Goal: Check status: Check status

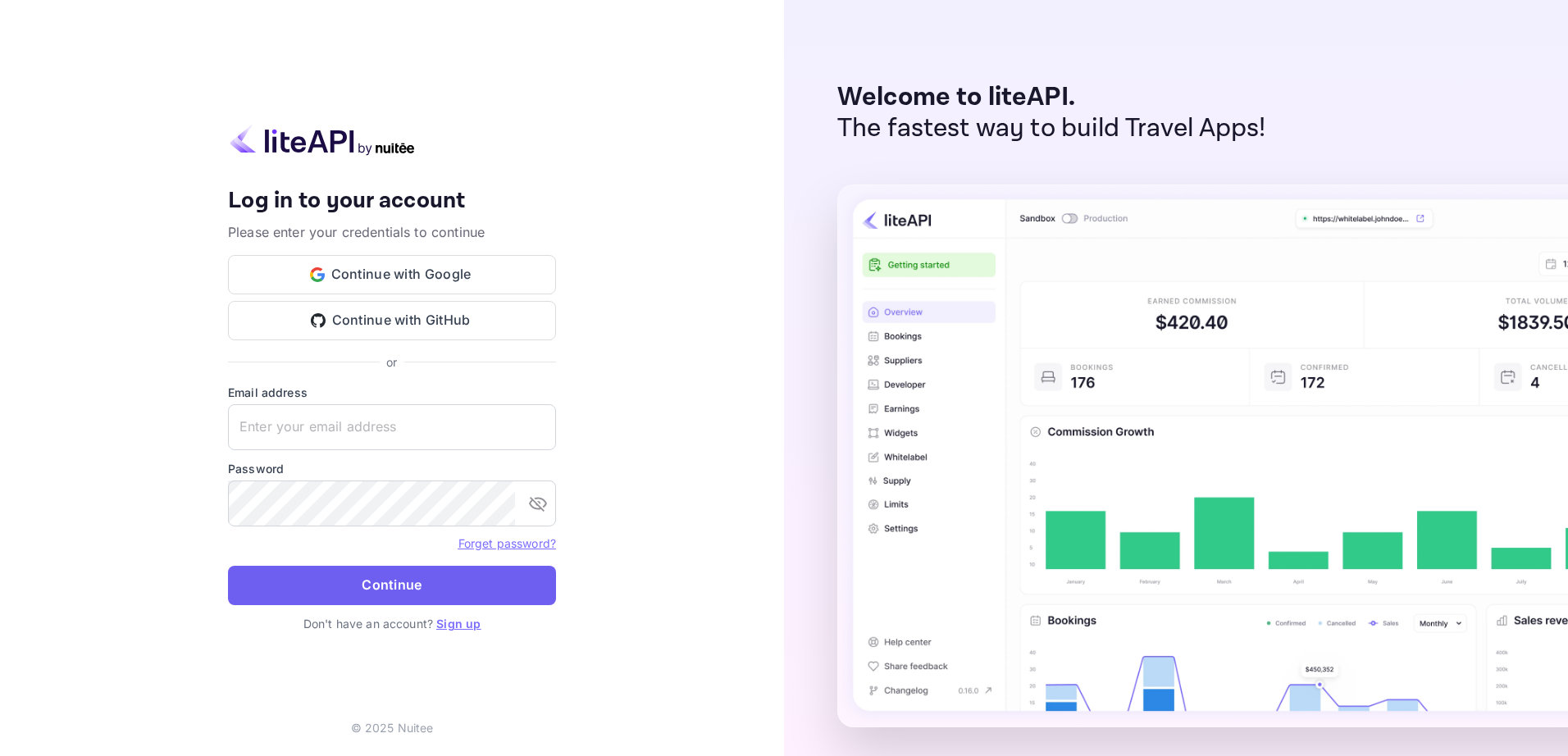
type input "[EMAIL_ADDRESS][DOMAIN_NAME]"
click at [441, 592] on button "Continue" at bounding box center [391, 585] width 328 height 40
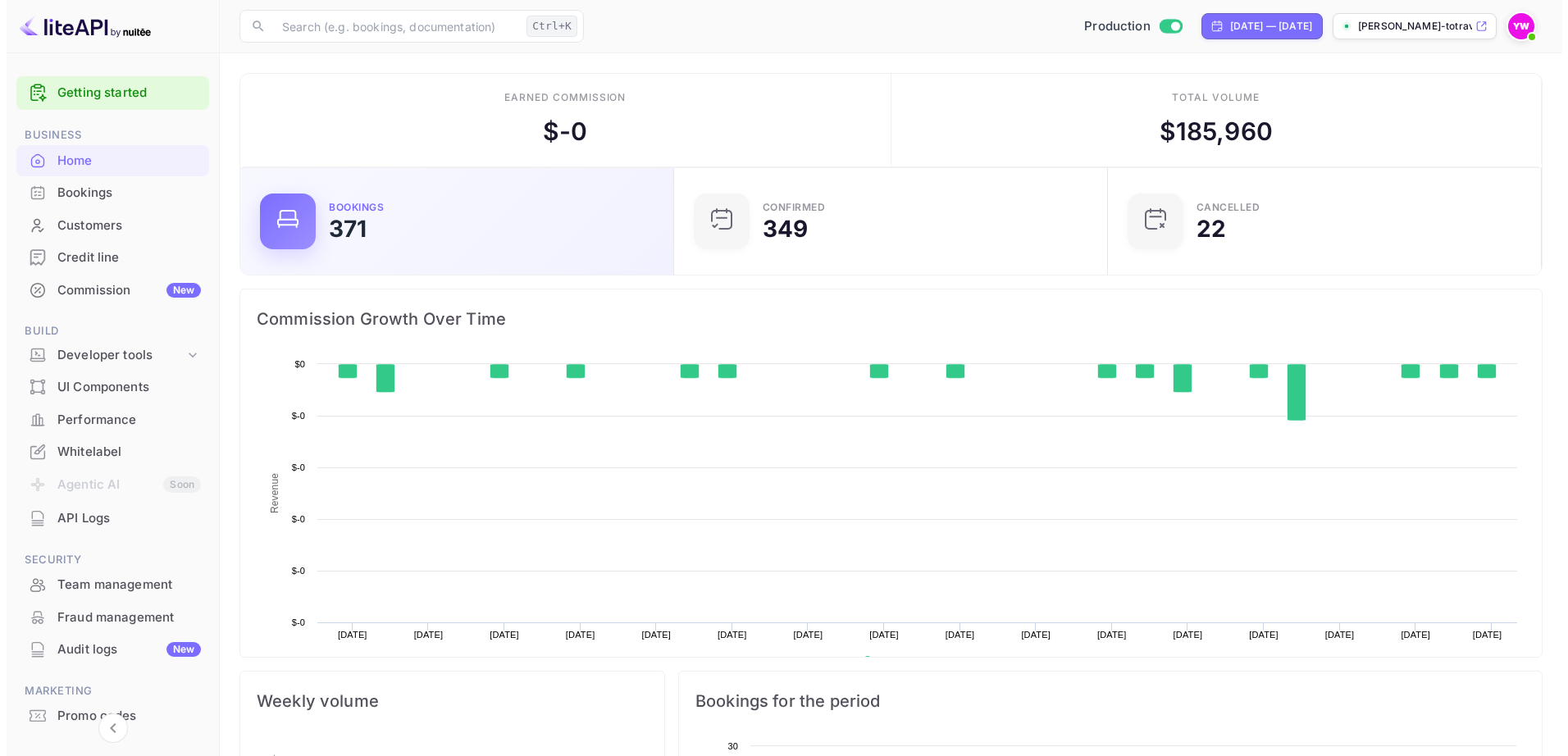
scroll to position [254, 412]
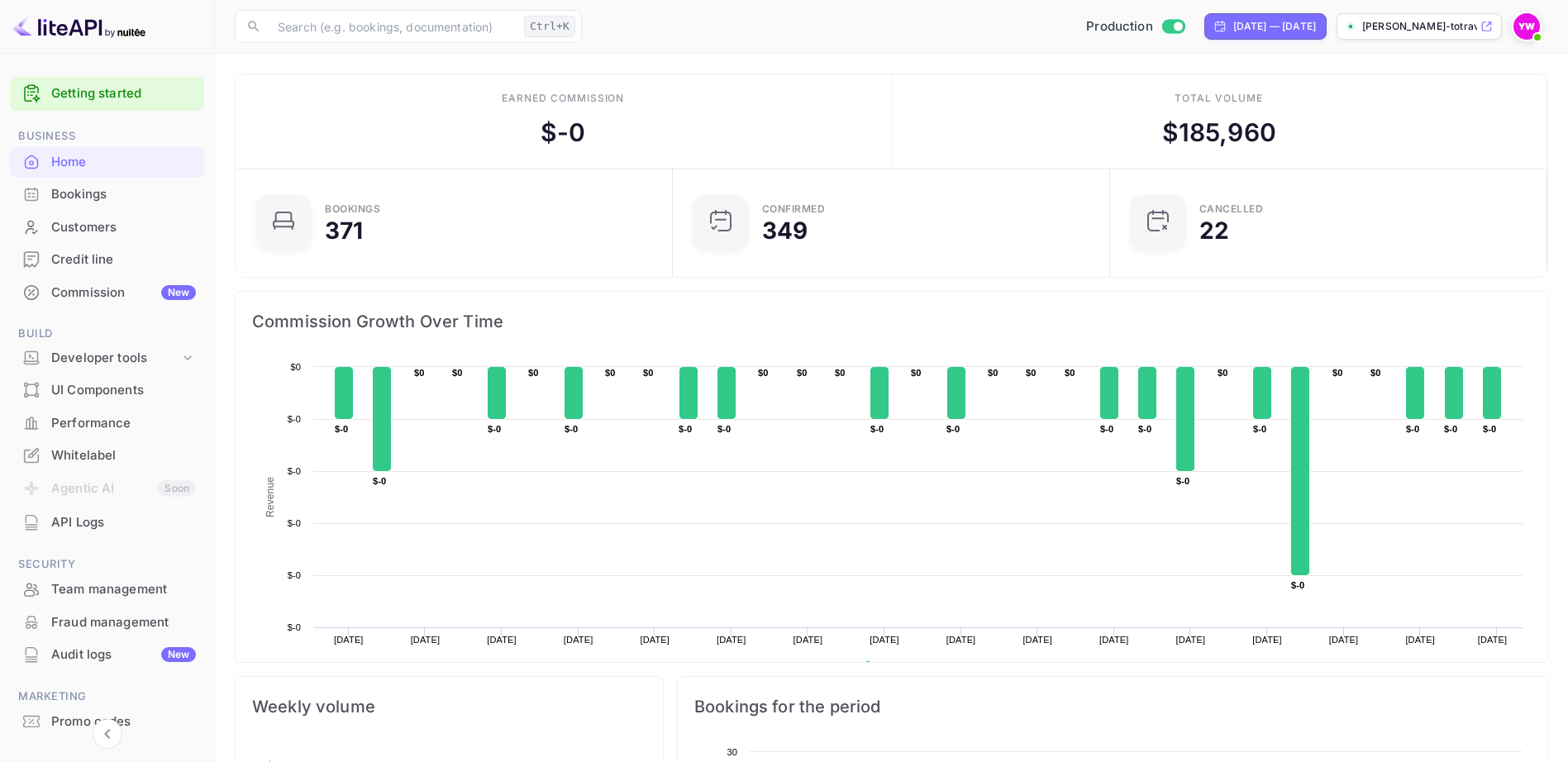
click at [82, 192] on div "Bookings" at bounding box center [124, 194] width 145 height 19
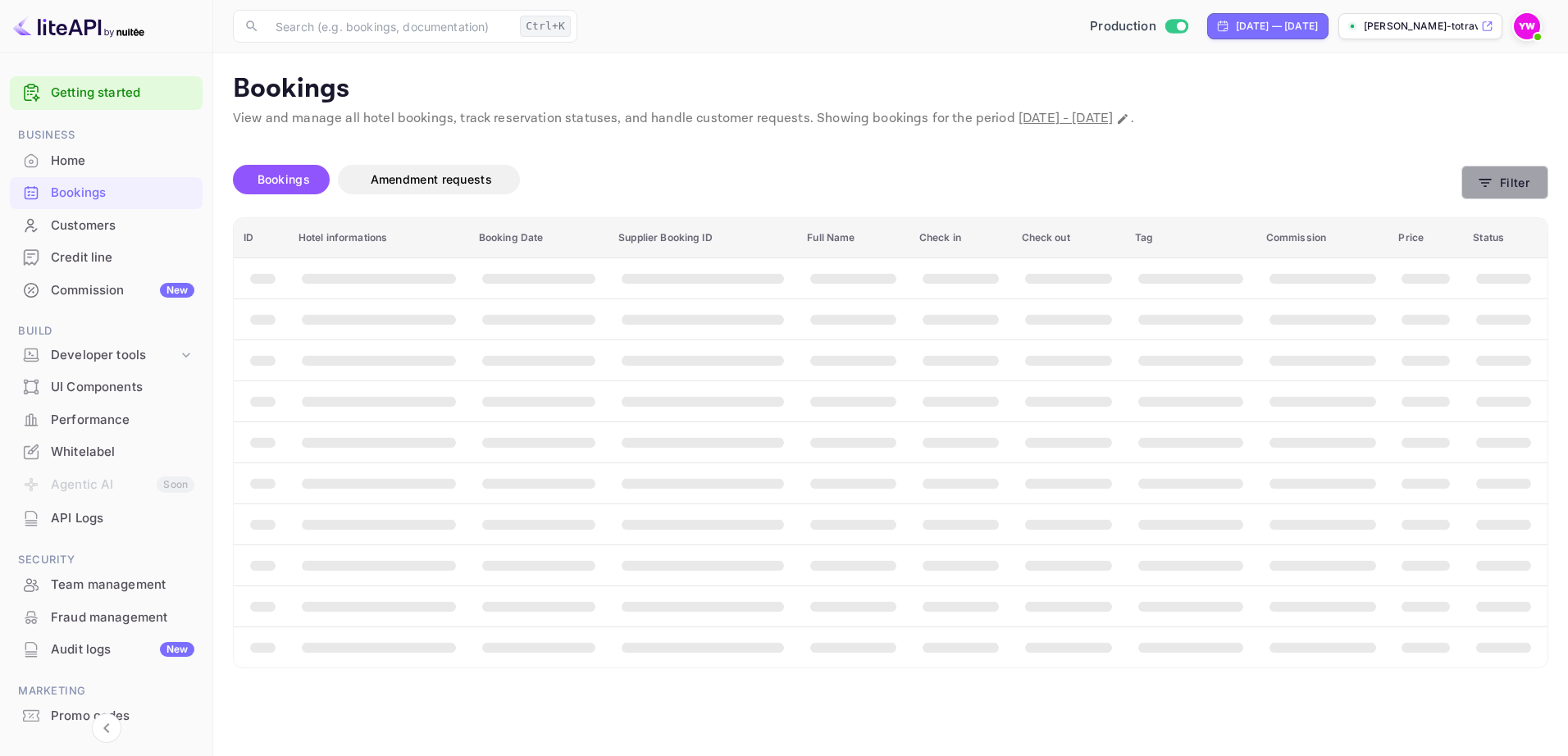
click at [1506, 178] on button "Filter" at bounding box center [1504, 182] width 87 height 34
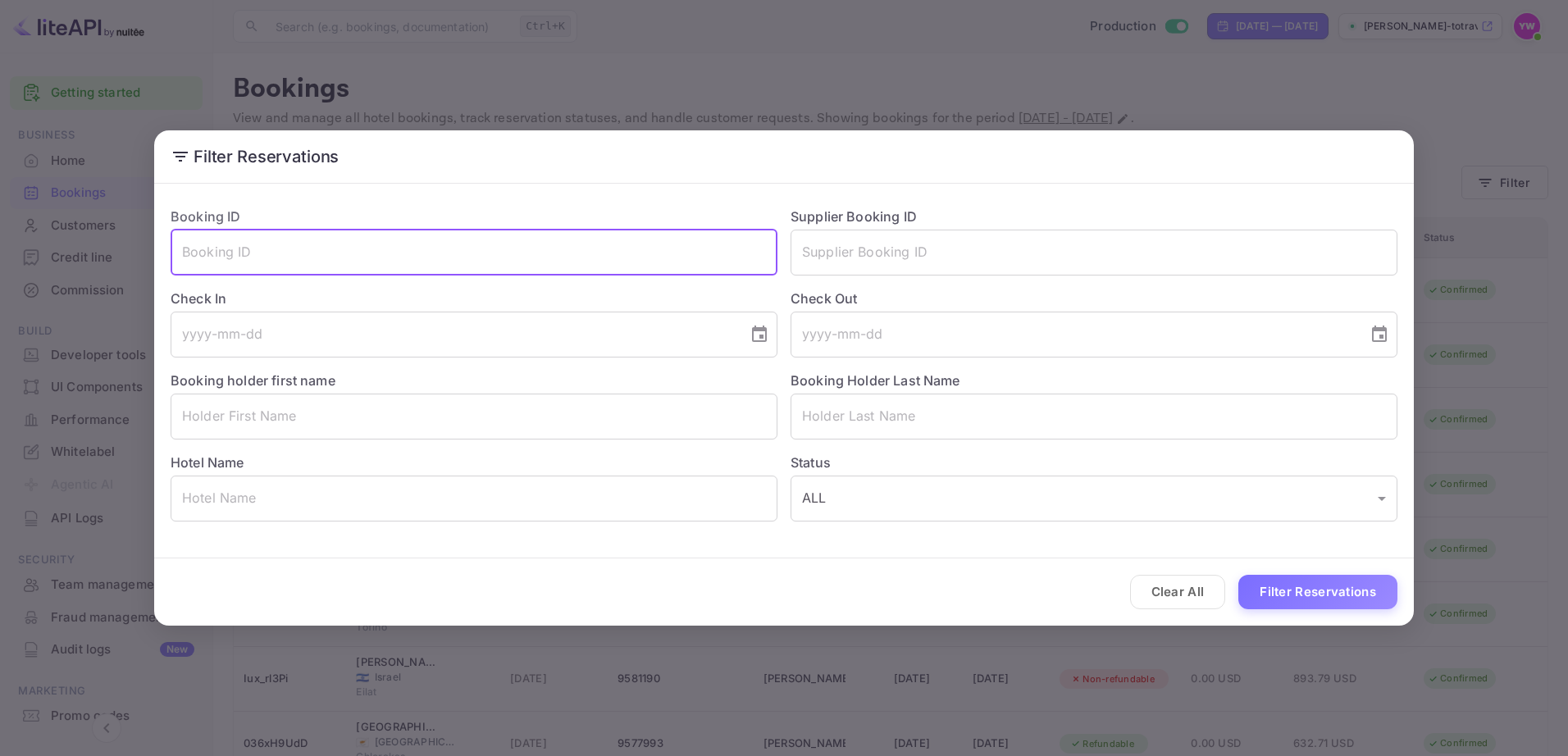
click at [649, 260] on input "text" at bounding box center [474, 253] width 607 height 46
paste input "N_EqYvMLO"
type input "N_EqYvMLO"
click at [1294, 588] on button "Filter Reservations" at bounding box center [1318, 592] width 159 height 35
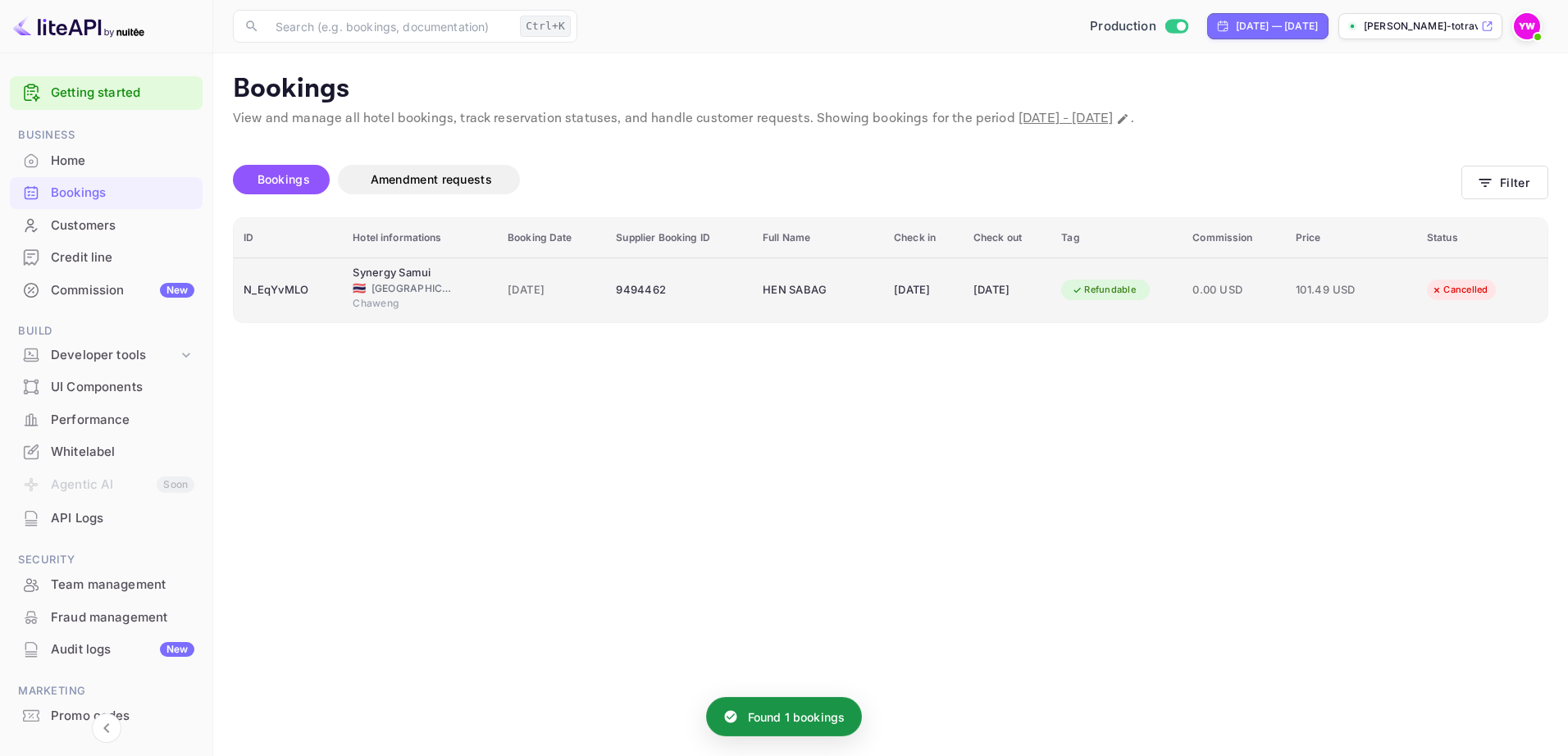
click at [1116, 290] on div "Refundable" at bounding box center [1103, 290] width 85 height 21
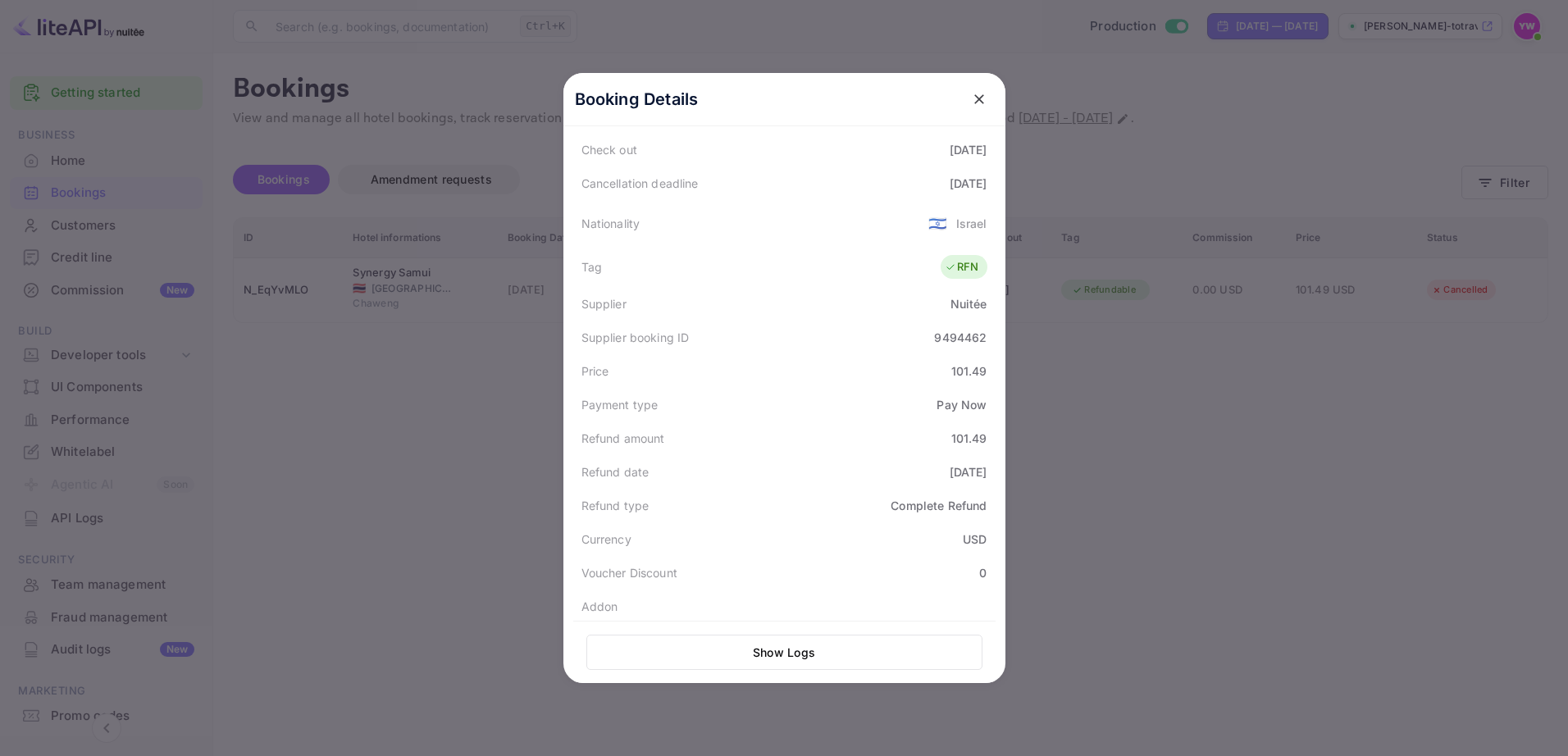
scroll to position [404, 0]
click at [976, 98] on icon "close" at bounding box center [979, 99] width 17 height 17
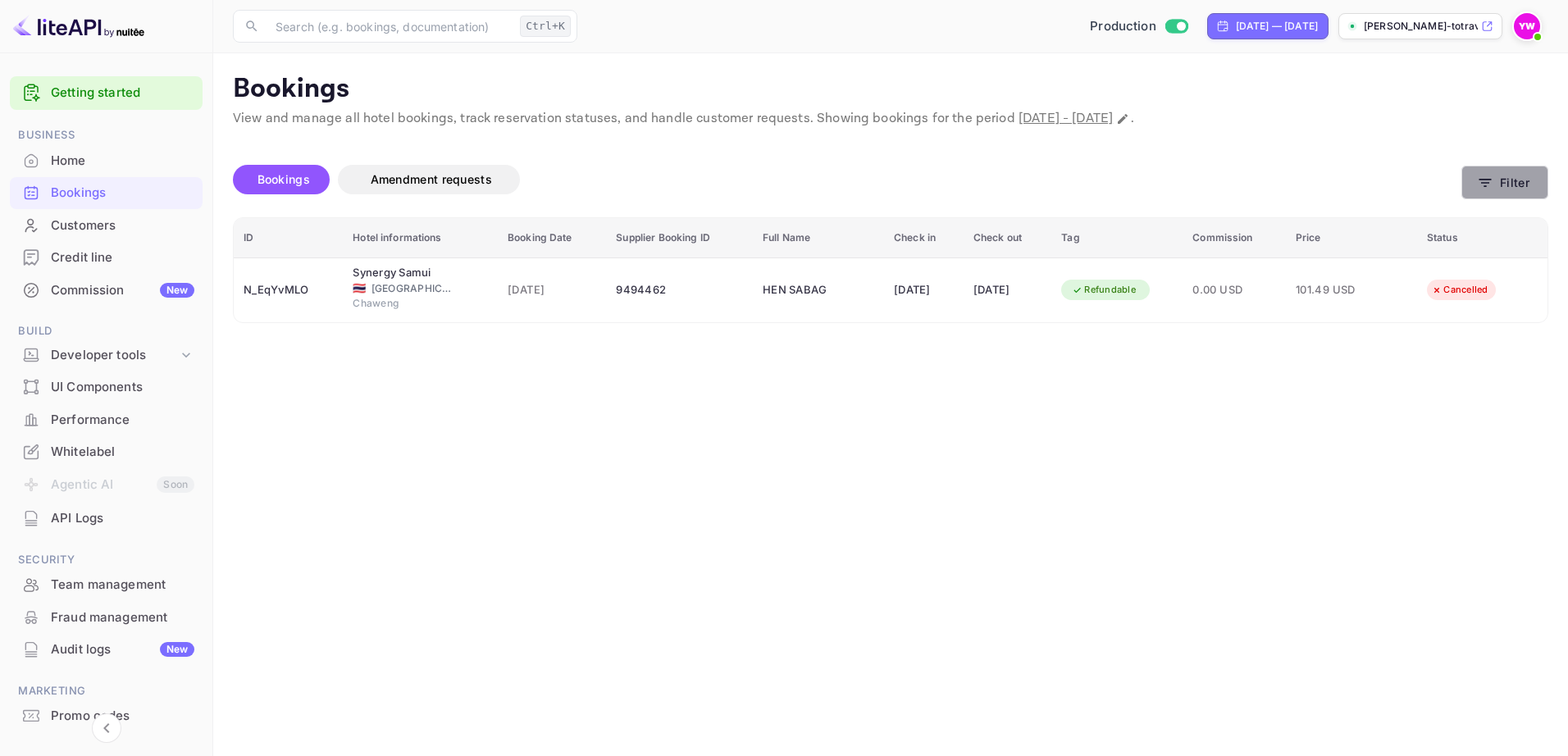
click at [1475, 182] on button "Filter" at bounding box center [1504, 182] width 87 height 34
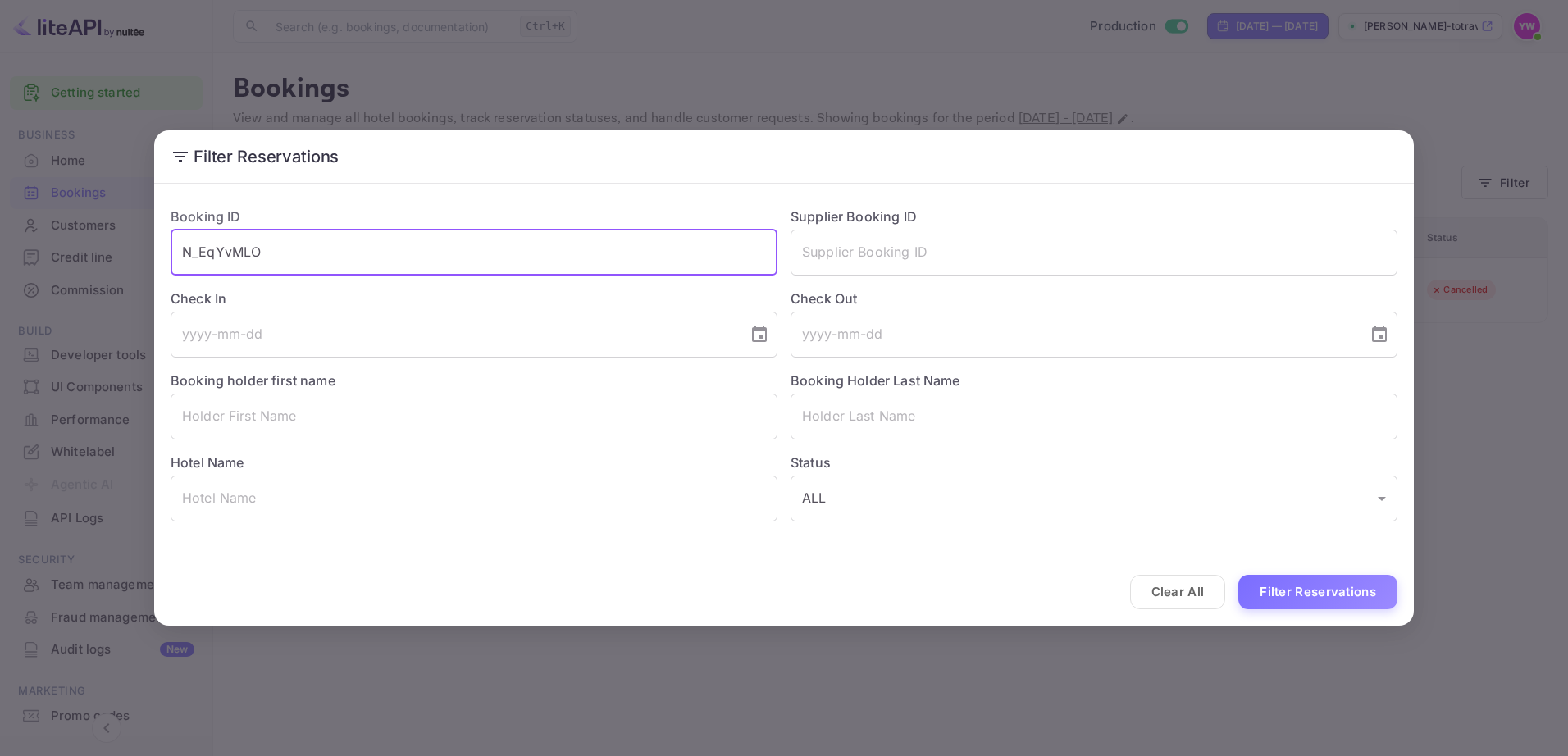
drag, startPoint x: 375, startPoint y: 250, endPoint x: 73, endPoint y: 218, distance: 303.7
click at [73, 218] on div "Filter Reservations Booking ID N_EqYvMLO ​ Supplier Booking ID ​ Check In ​ Che…" at bounding box center [784, 378] width 1568 height 756
paste input "-1NkK4dS"
type input "N-1NkK4dS"
click at [1239, 574] on button "Filter Reservations" at bounding box center [1318, 592] width 159 height 35
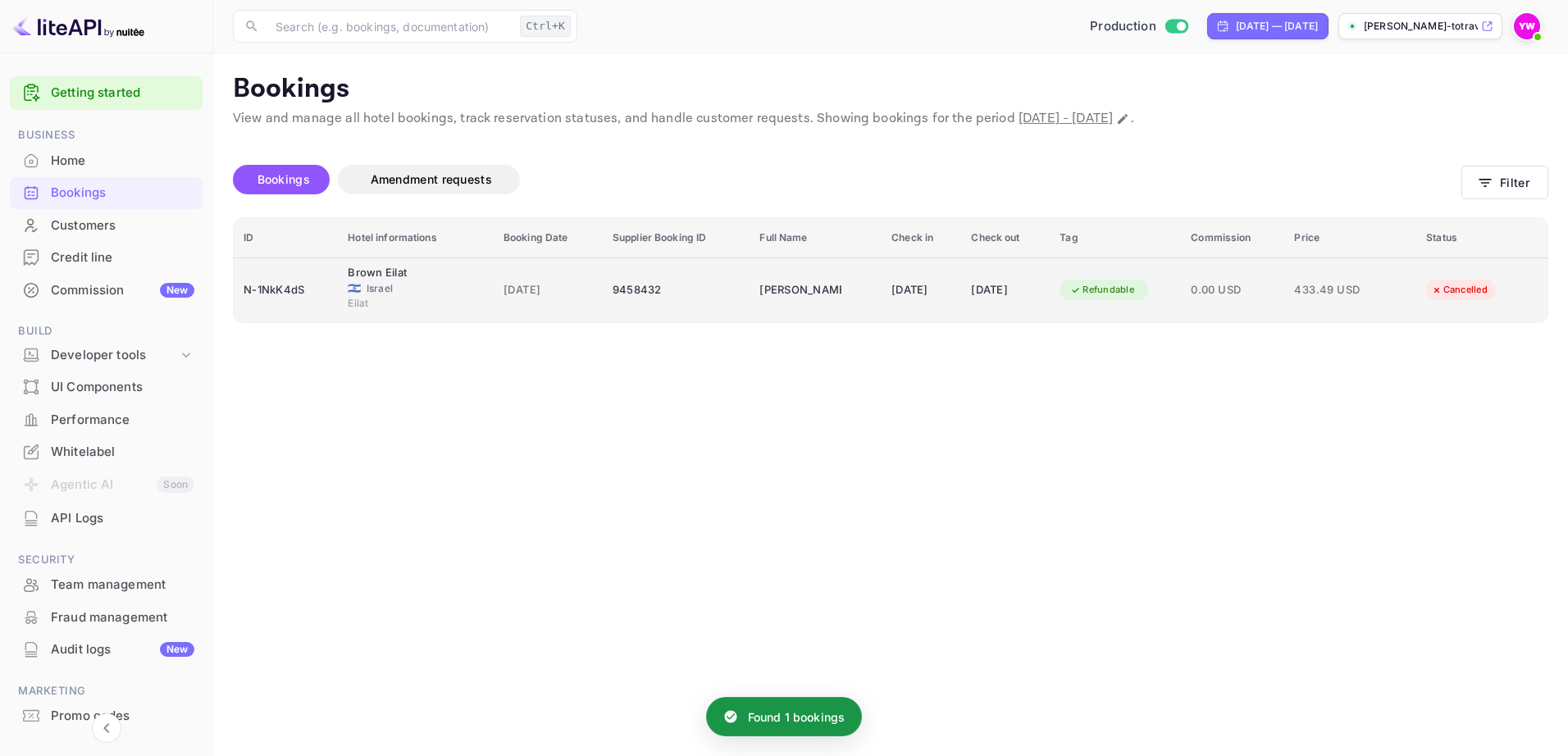
click at [1132, 289] on div "Refundable" at bounding box center [1101, 290] width 85 height 21
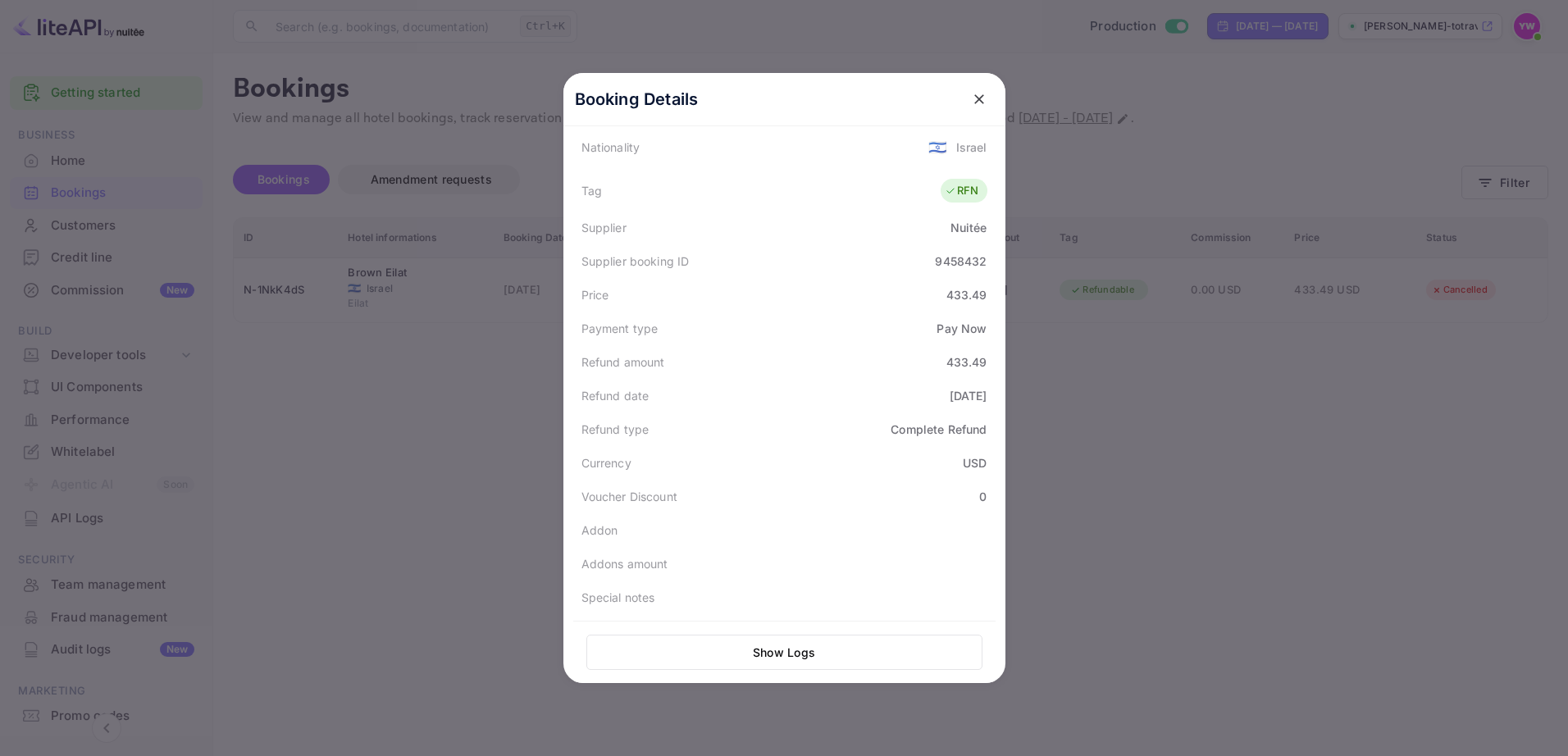
click at [971, 92] on icon "close" at bounding box center [979, 99] width 17 height 17
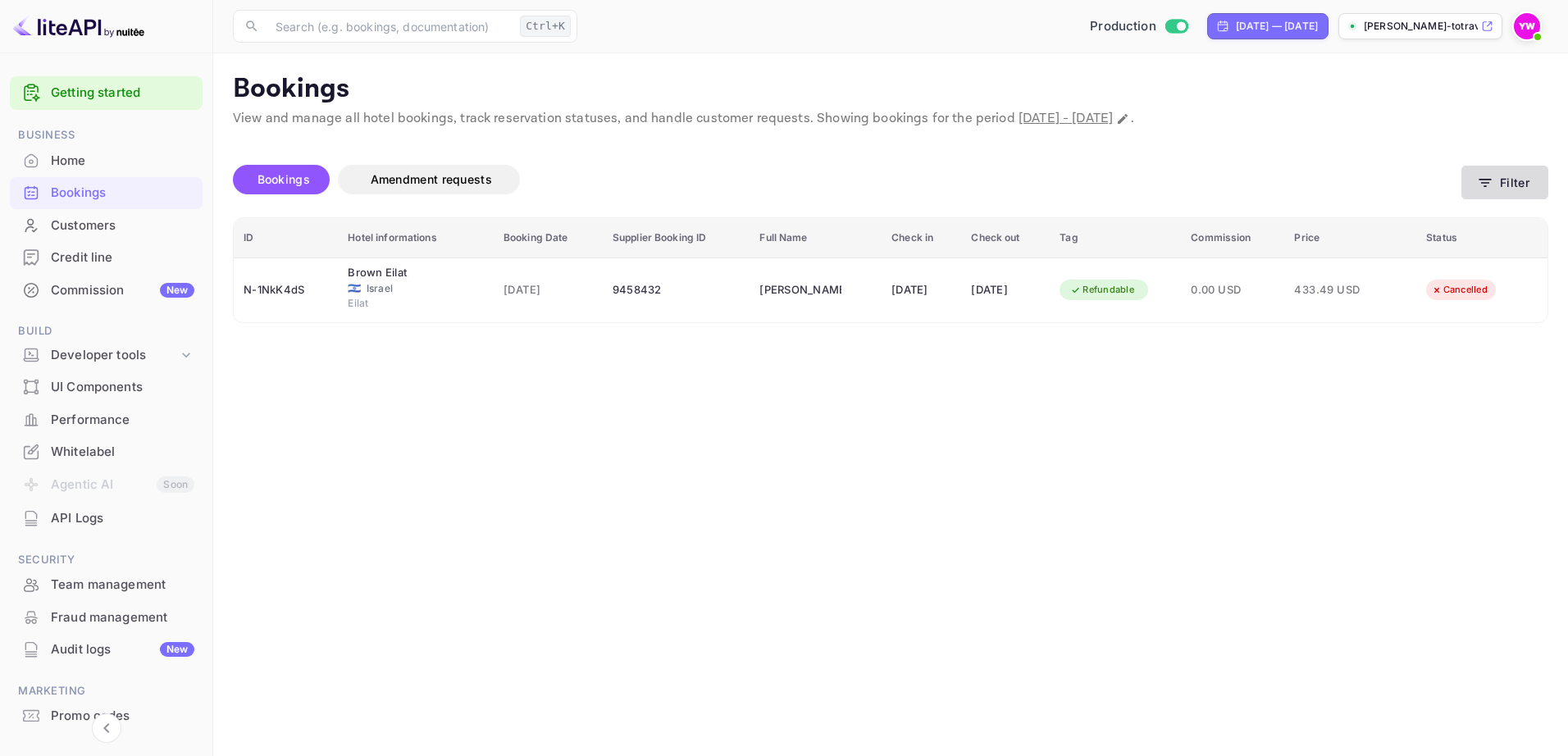
click at [1520, 187] on button "Filter" at bounding box center [1504, 182] width 87 height 34
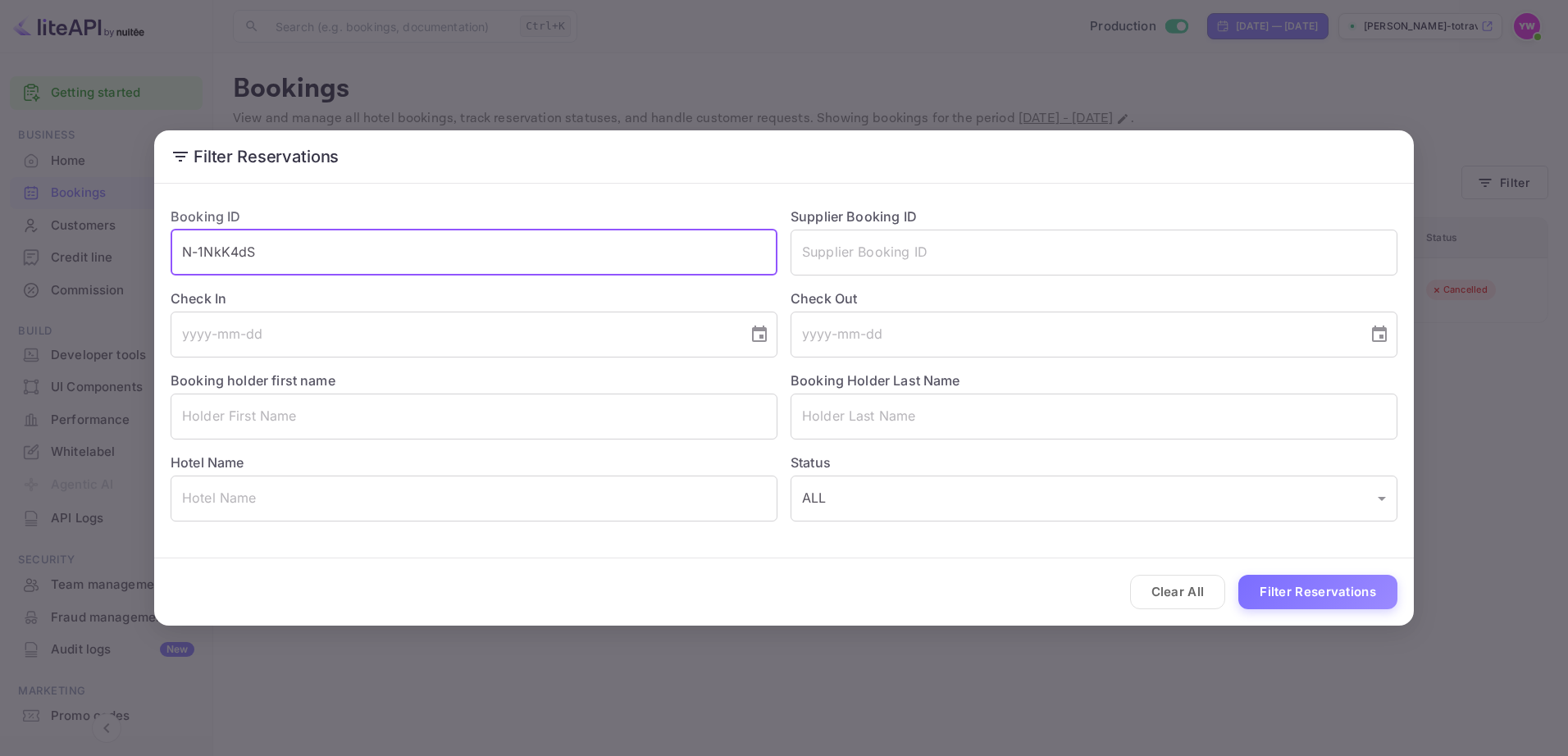
drag, startPoint x: 347, startPoint y: 246, endPoint x: 146, endPoint y: 252, distance: 201.1
click at [146, 251] on div "Filter Reservations Booking ID N-1NkK4dS ​ Supplier Booking ID ​ Check In ​ Che…" at bounding box center [784, 378] width 1568 height 756
paste input "QBsGc3h6K"
type input "QBsGc3h6K"
click at [1239, 574] on button "Filter Reservations" at bounding box center [1318, 592] width 159 height 35
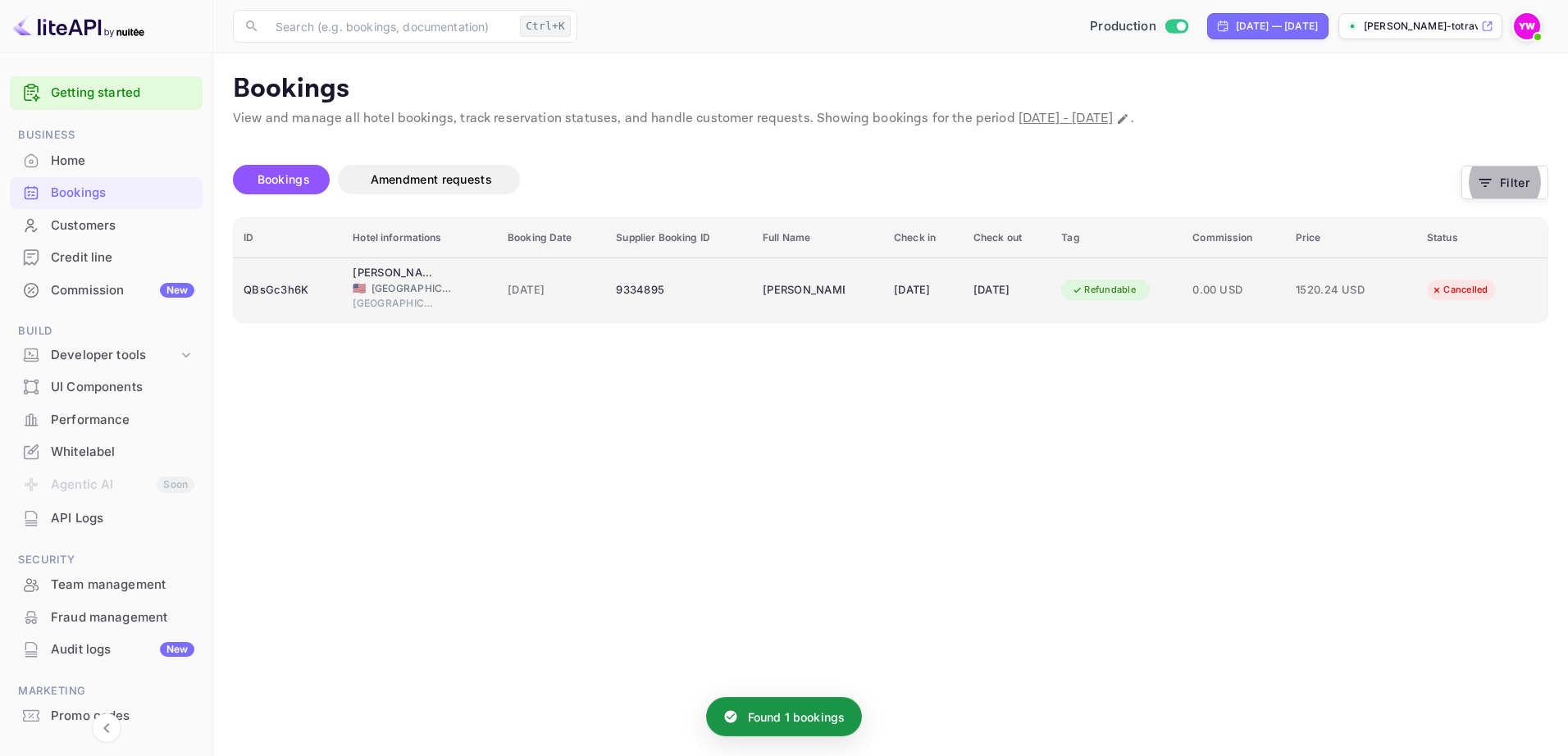
click at [1461, 287] on div "Cancelled" at bounding box center [1459, 290] width 78 height 21
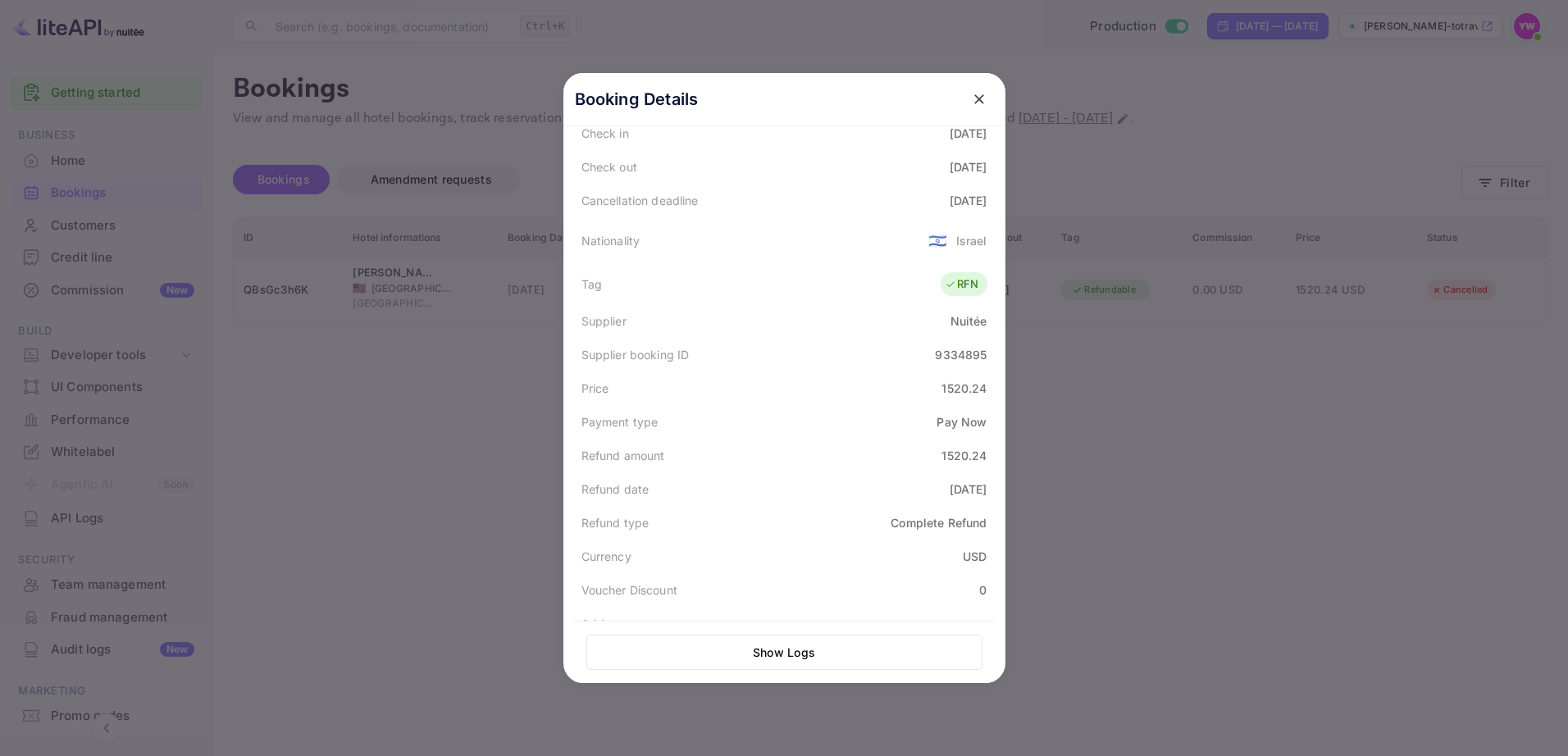
scroll to position [0, 0]
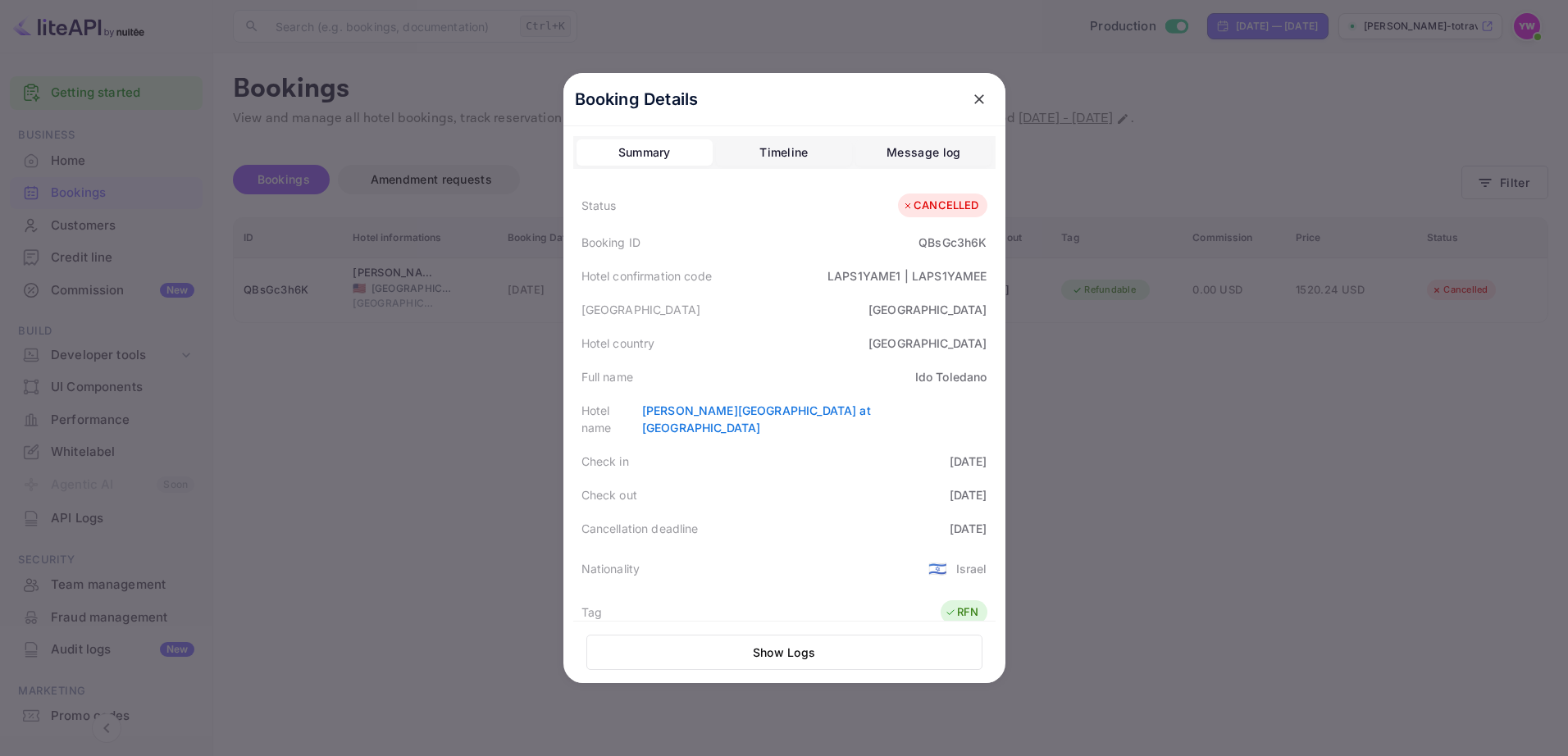
click at [976, 94] on icon "close" at bounding box center [979, 99] width 17 height 17
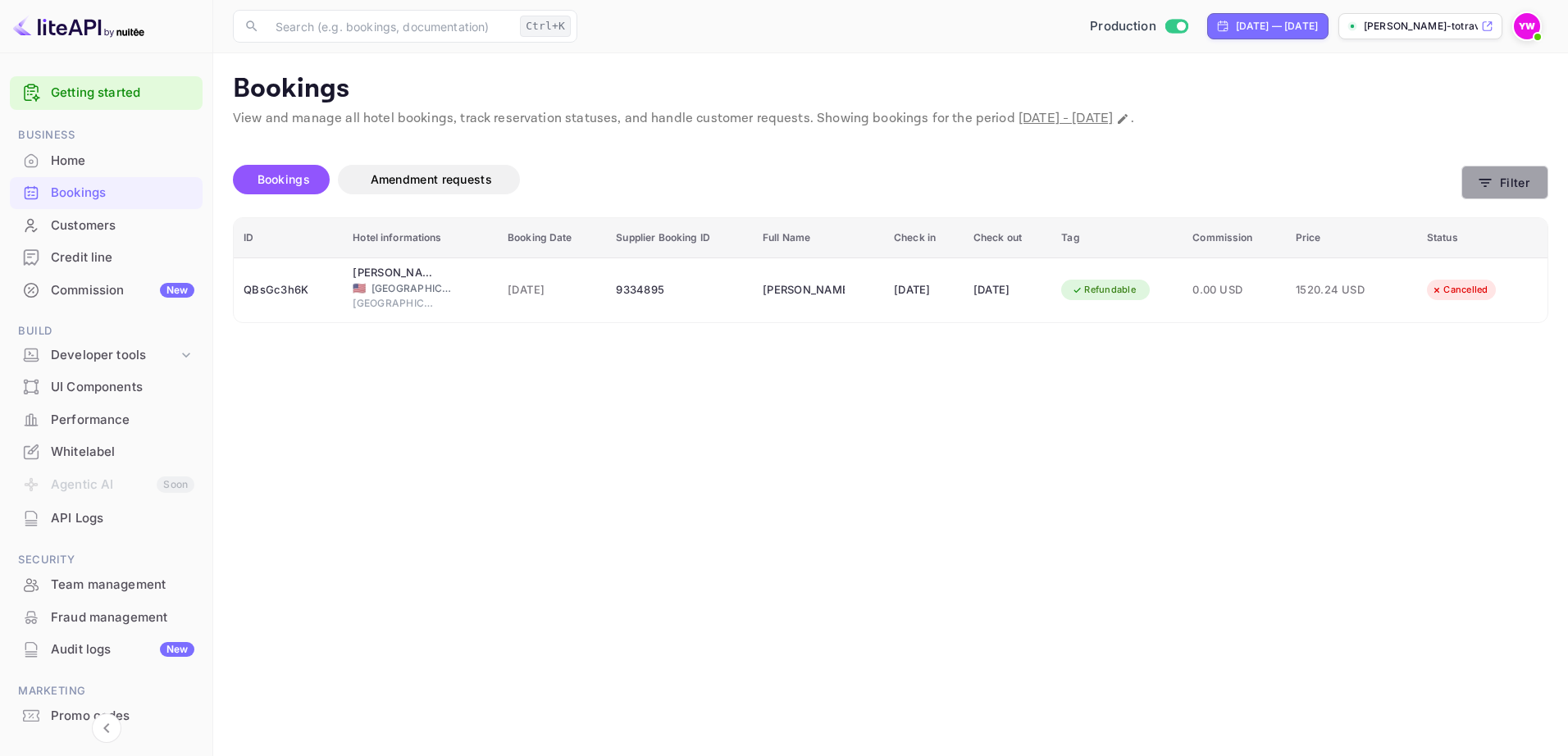
click at [1492, 186] on icon "button" at bounding box center [1485, 183] width 17 height 17
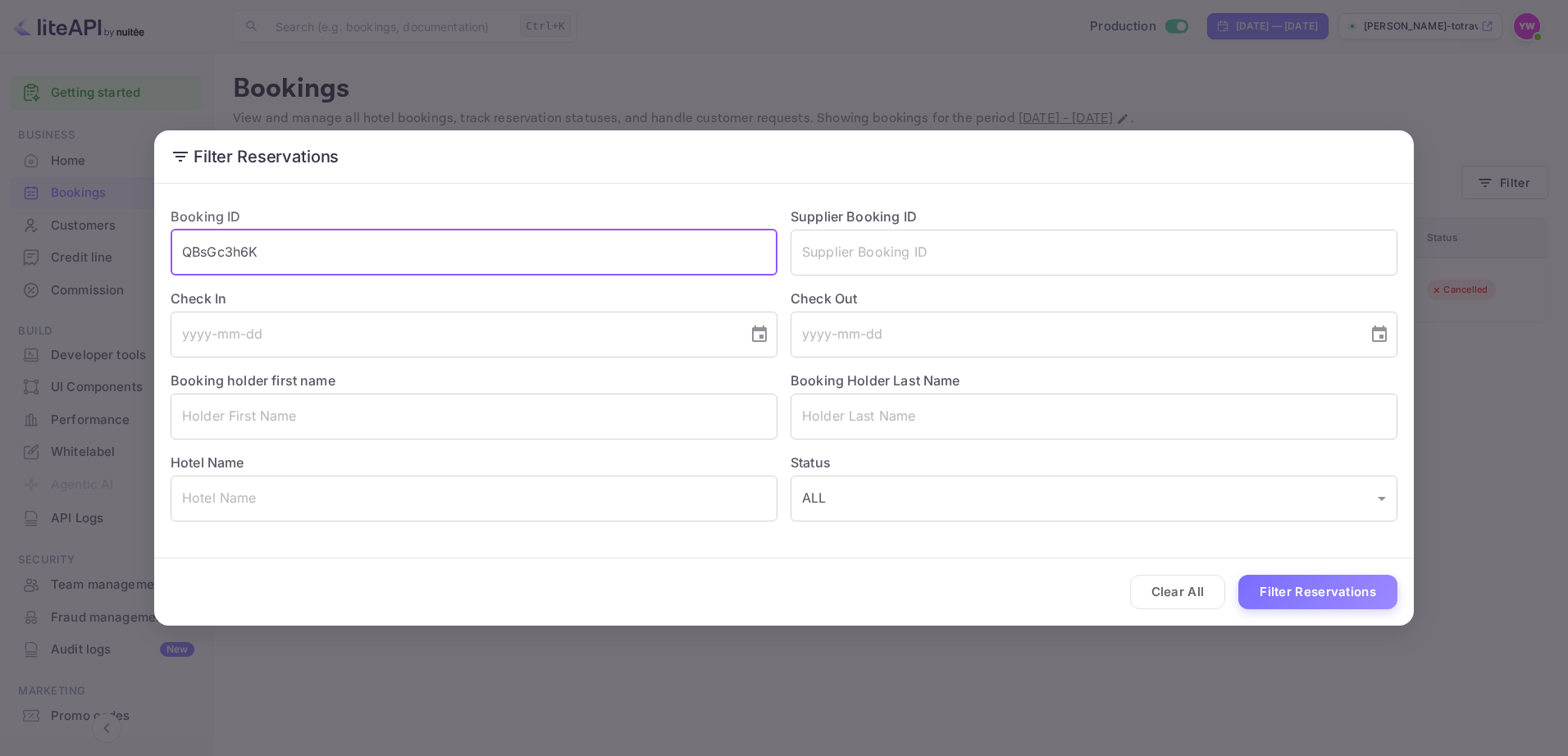
drag, startPoint x: 128, startPoint y: 241, endPoint x: 97, endPoint y: 239, distance: 31.1
click at [97, 239] on div "Filter Reservations Booking ID QBsGc3h6K ​ Supplier Booking ID ​ Check In ​ Che…" at bounding box center [784, 378] width 1568 height 756
paste input "ClGSVevuc"
type input "ClGSVevuc"
click at [1239, 574] on button "Filter Reservations" at bounding box center [1318, 592] width 159 height 35
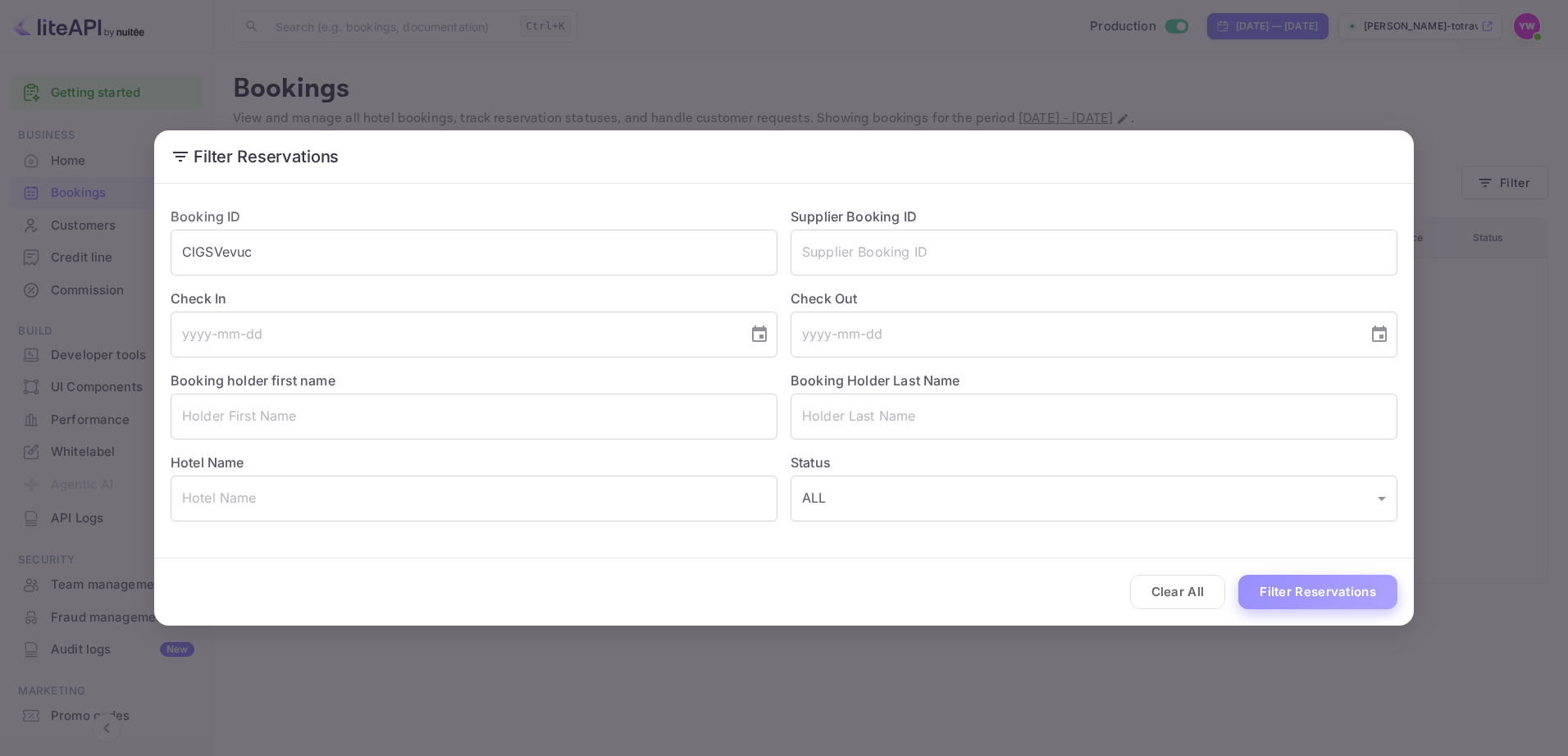
click at [1296, 591] on button "Filter Reservations" at bounding box center [1318, 592] width 159 height 35
click at [585, 65] on div "Filter Reservations Booking ID ClGSVevuc ​ Supplier Booking ID ​ Check In ​ Che…" at bounding box center [784, 378] width 1568 height 756
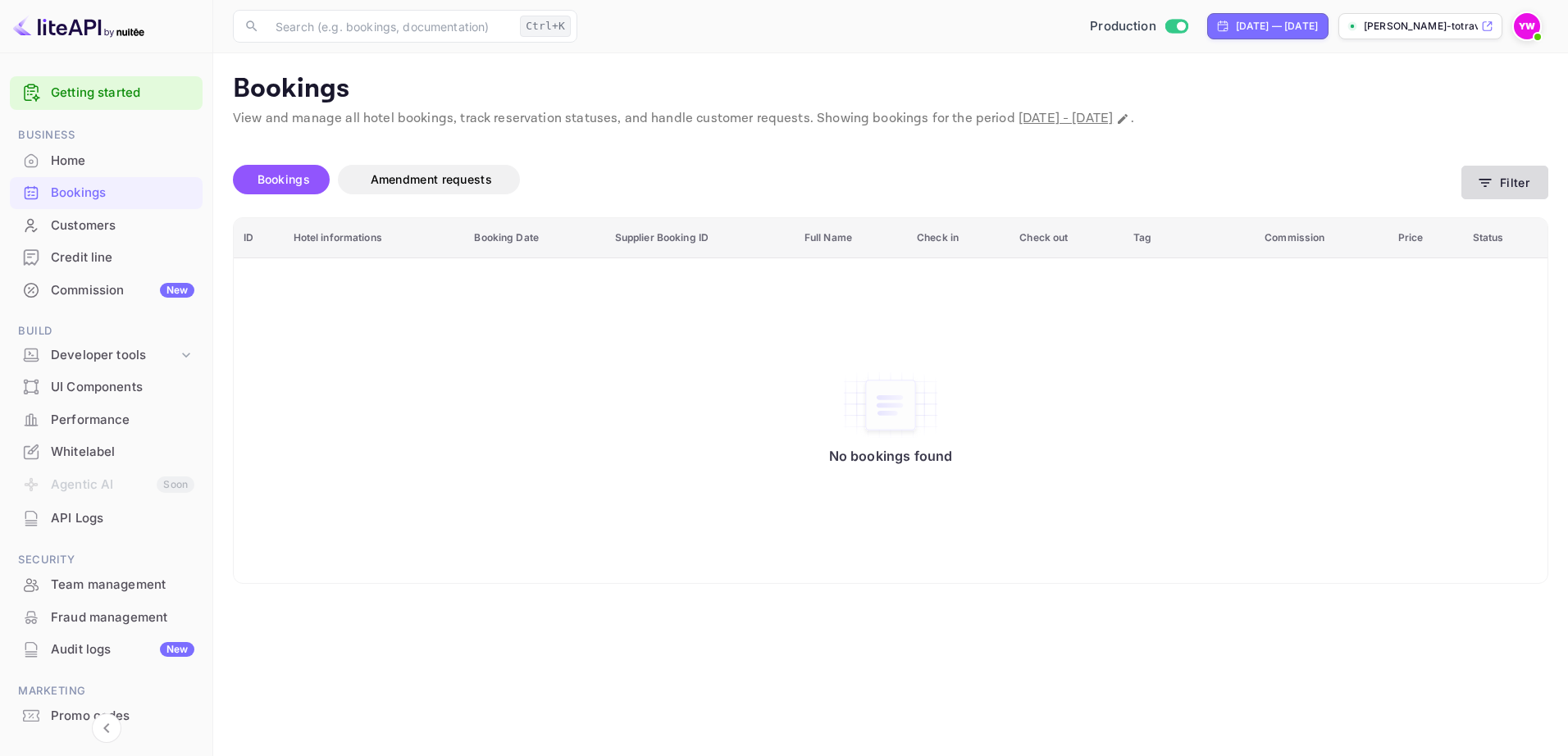
click at [1500, 178] on button "Filter" at bounding box center [1504, 182] width 87 height 34
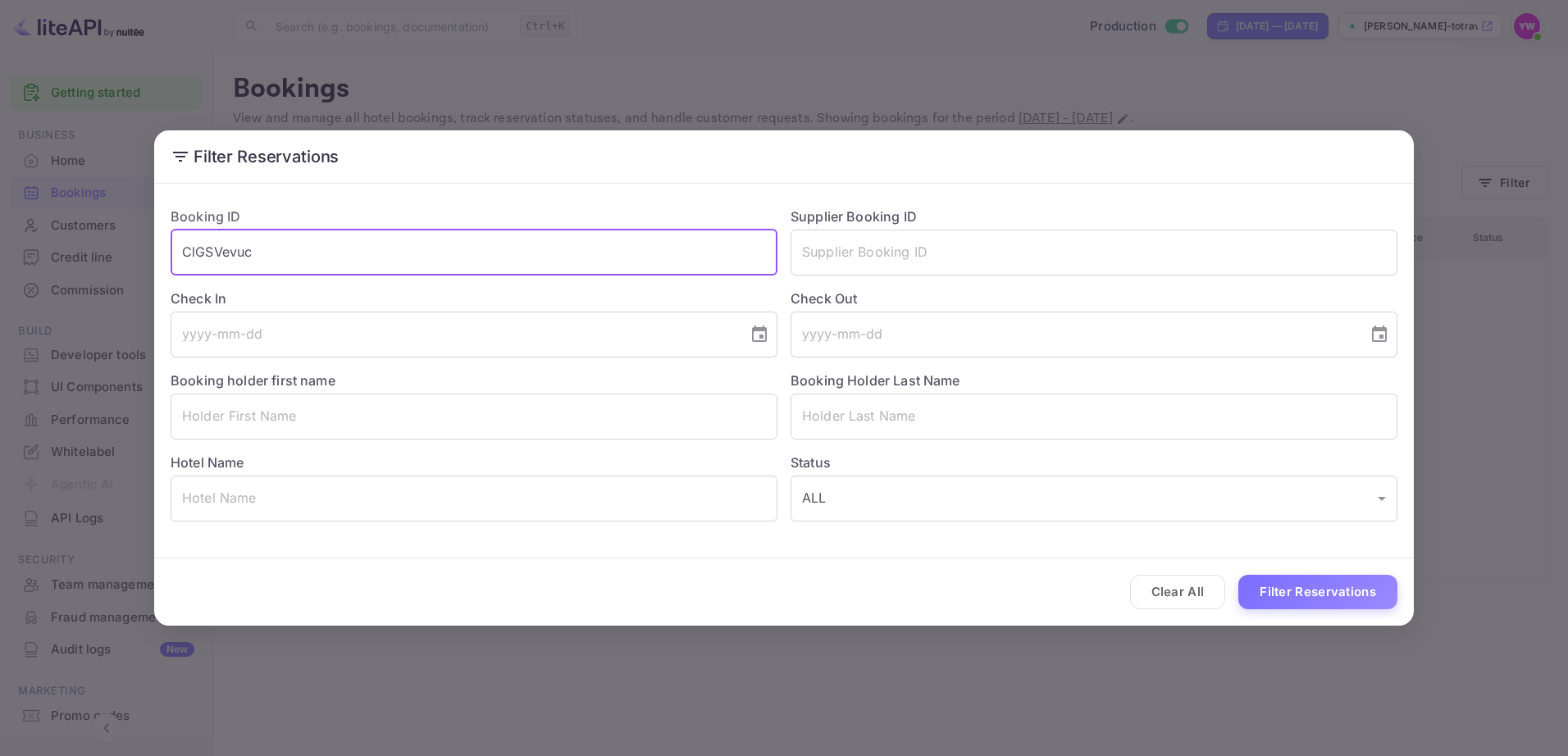
drag, startPoint x: 92, startPoint y: 251, endPoint x: -3, endPoint y: 264, distance: 95.9
click at [0, 264] on html "Getting started Business Home Bookings Customers Credit line Commission New Bui…" at bounding box center [784, 378] width 1568 height 756
click at [828, 413] on input "text" at bounding box center [1093, 417] width 607 height 46
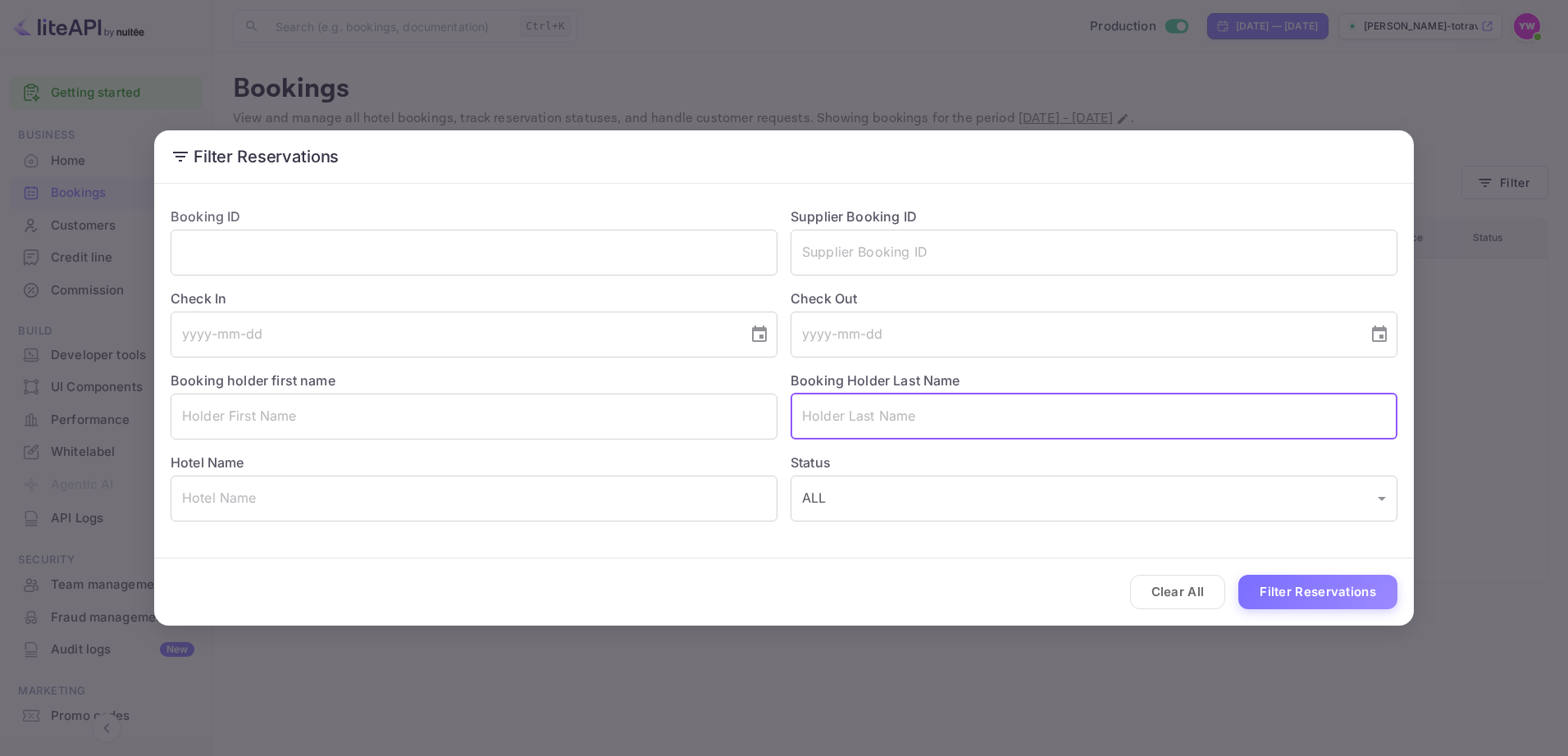
paste input "GELDMAN"
type input "GELDMAN"
click at [1347, 593] on button "Filter Reservations" at bounding box center [1318, 592] width 159 height 35
